Goal: Navigation & Orientation: Find specific page/section

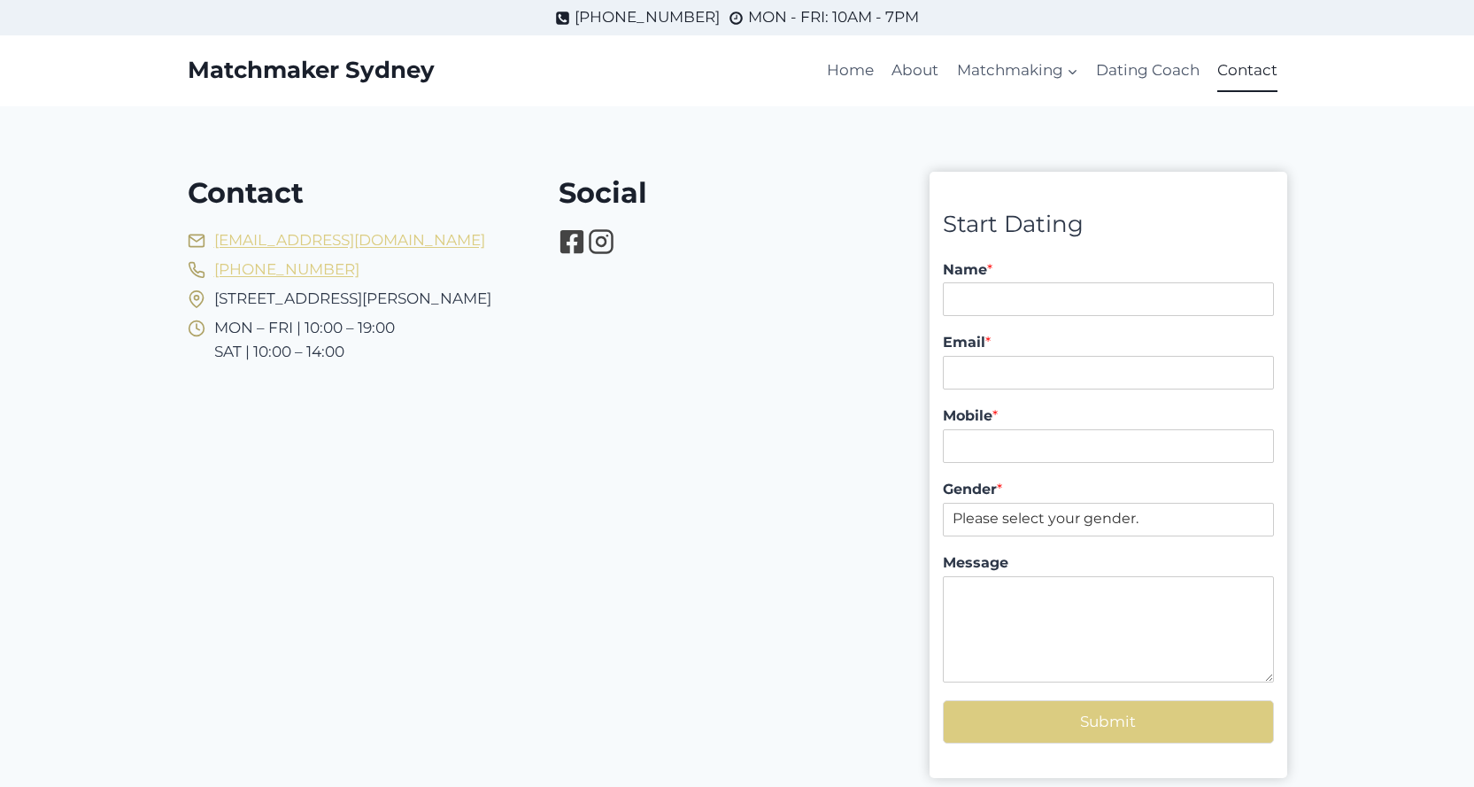
click at [871, 65] on link "Home" at bounding box center [850, 71] width 65 height 42
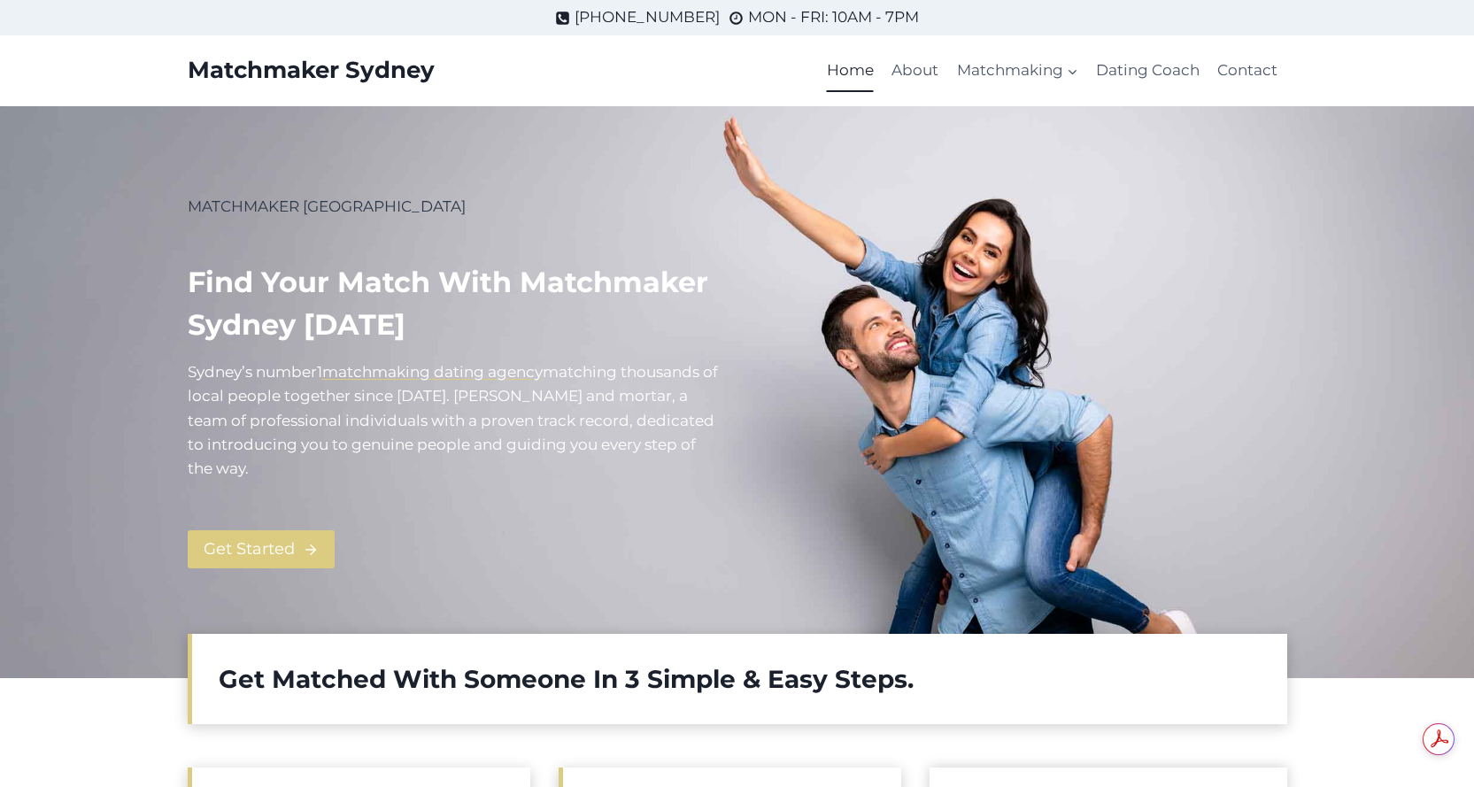
click at [1243, 71] on link "Contact" at bounding box center [1248, 71] width 78 height 42
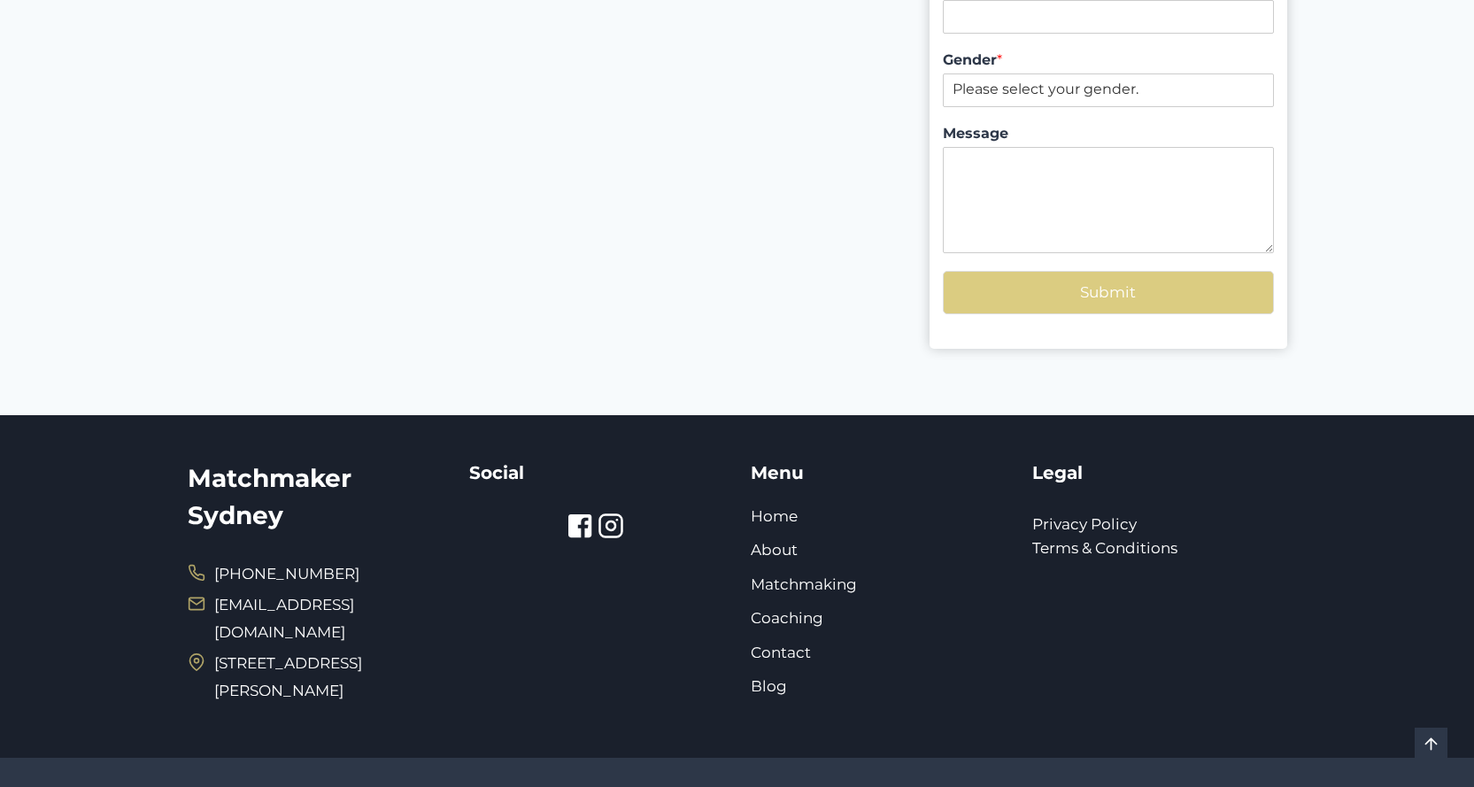
scroll to position [464, 0]
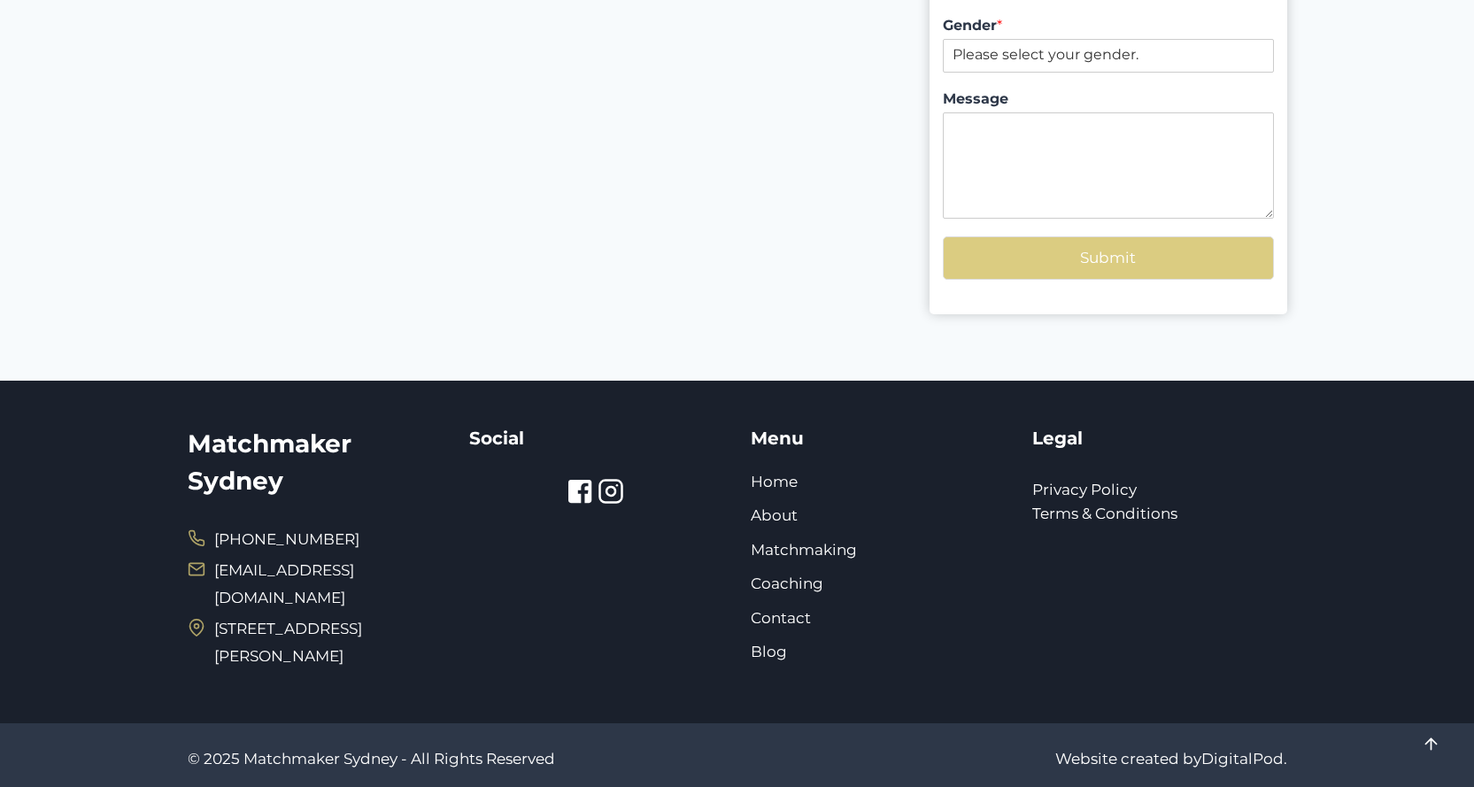
click at [1093, 491] on link "Privacy Policy" at bounding box center [1084, 490] width 104 height 18
